Goal: Find specific page/section: Find specific page/section

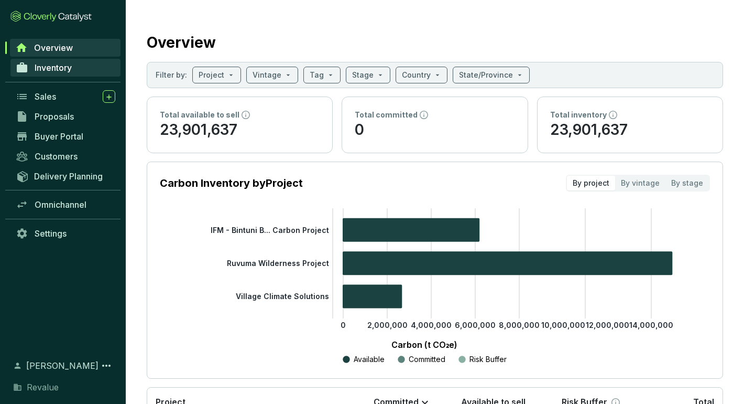
click at [64, 60] on link "Inventory" at bounding box center [65, 68] width 110 height 18
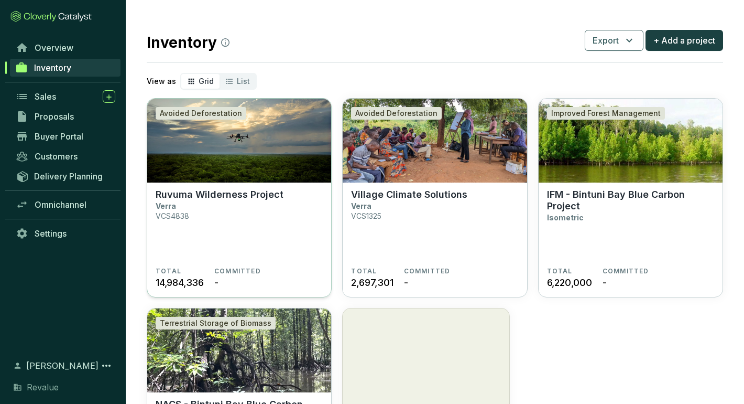
click at [236, 166] on img at bounding box center [239, 141] width 184 height 84
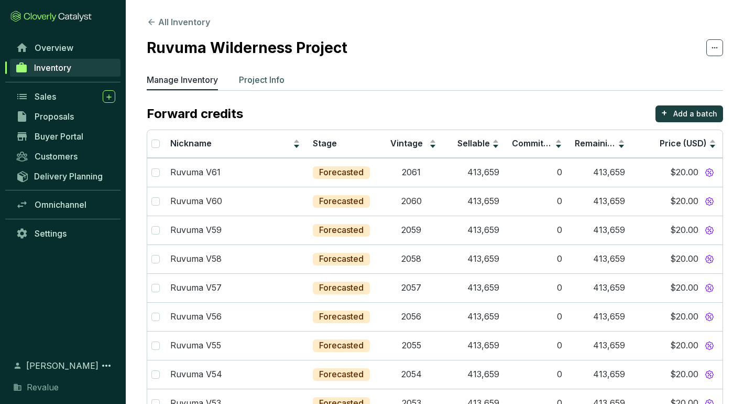
click at [264, 79] on p "Project Info" at bounding box center [262, 79] width 46 height 13
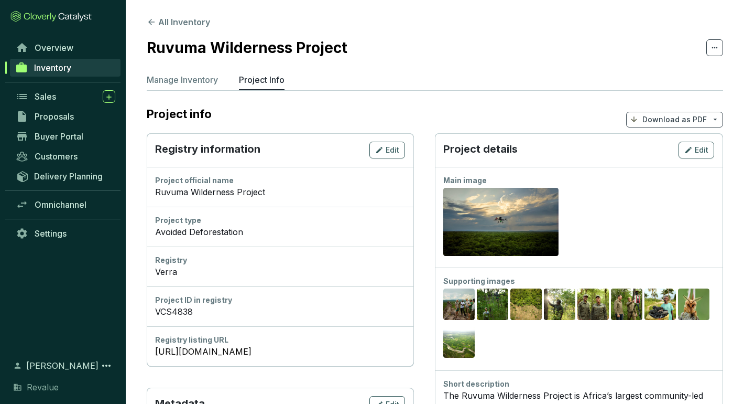
click at [712, 45] on icon at bounding box center [715, 47] width 8 height 13
